Goal: Information Seeking & Learning: Learn about a topic

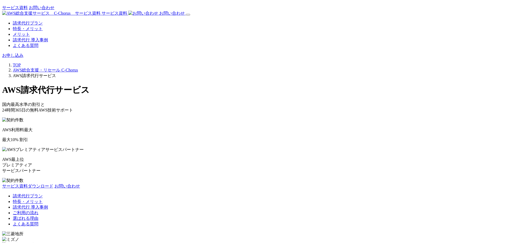
scroll to position [800, 0]
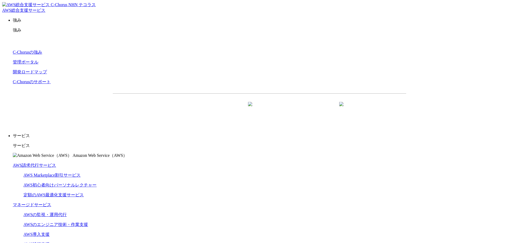
click at [33, 8] on img at bounding box center [34, 5] width 65 height 6
click at [37, 8] on img at bounding box center [34, 5] width 65 height 6
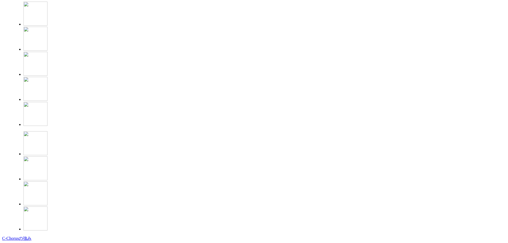
scroll to position [1519, 0]
